Goal: Information Seeking & Learning: Learn about a topic

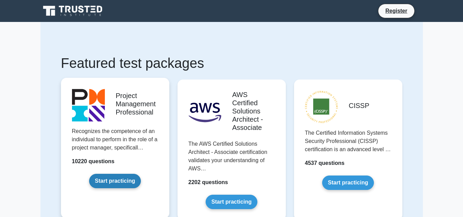
click at [116, 183] on link "Start practicing" at bounding box center [115, 181] width 52 height 14
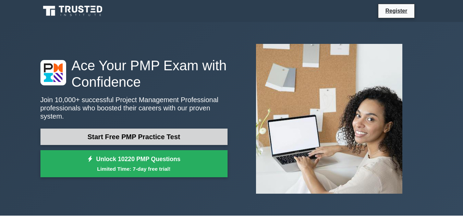
click at [173, 136] on link "Start Free PMP Practice Test" at bounding box center [133, 136] width 187 height 16
